Goal: Task Accomplishment & Management: Use online tool/utility

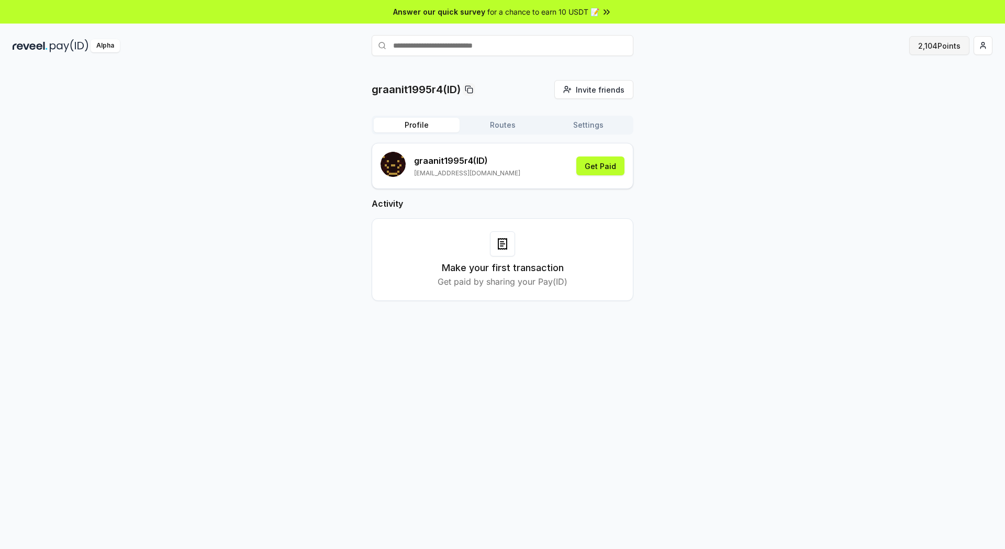
click at [945, 47] on button "2,104 Points" at bounding box center [939, 45] width 60 height 19
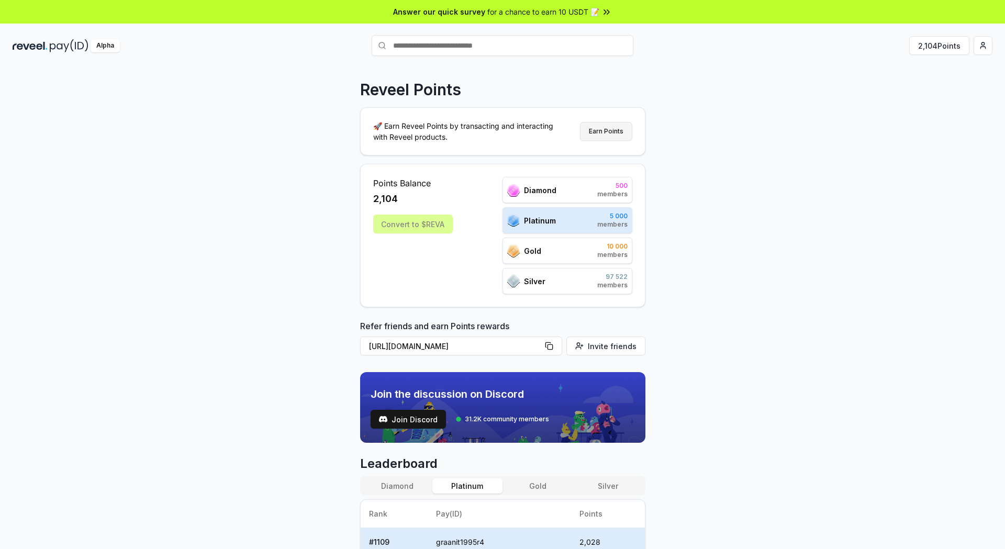
click at [605, 132] on button "Earn Points" at bounding box center [606, 131] width 52 height 19
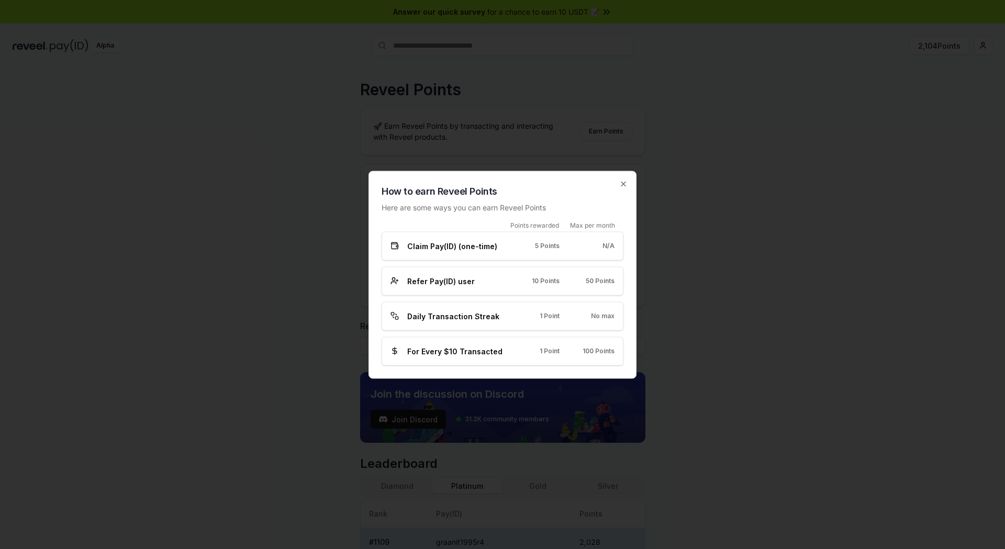
click at [660, 150] on div at bounding box center [502, 274] width 1005 height 549
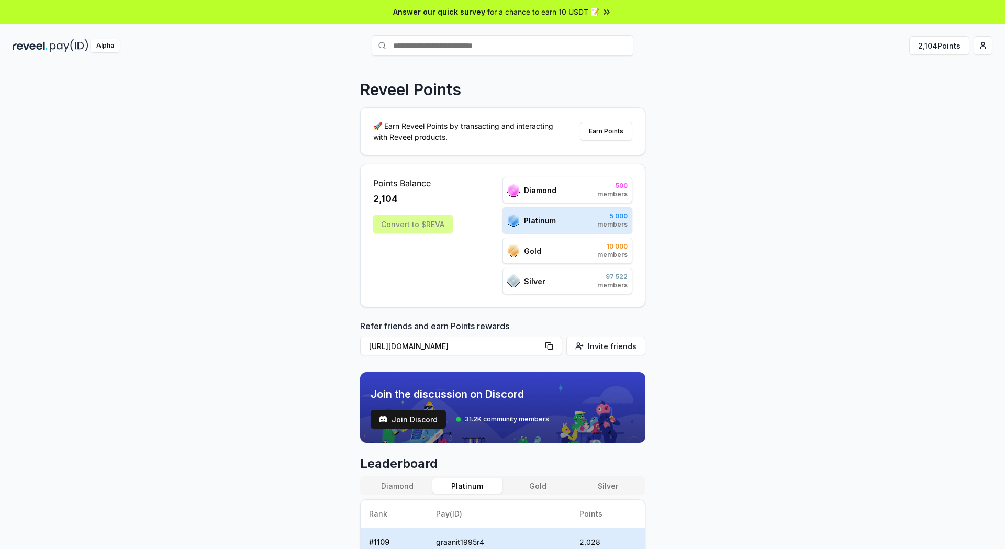
click at [410, 222] on div "Convert to $REVA" at bounding box center [413, 224] width 80 height 19
